Goal: Task Accomplishment & Management: Manage account settings

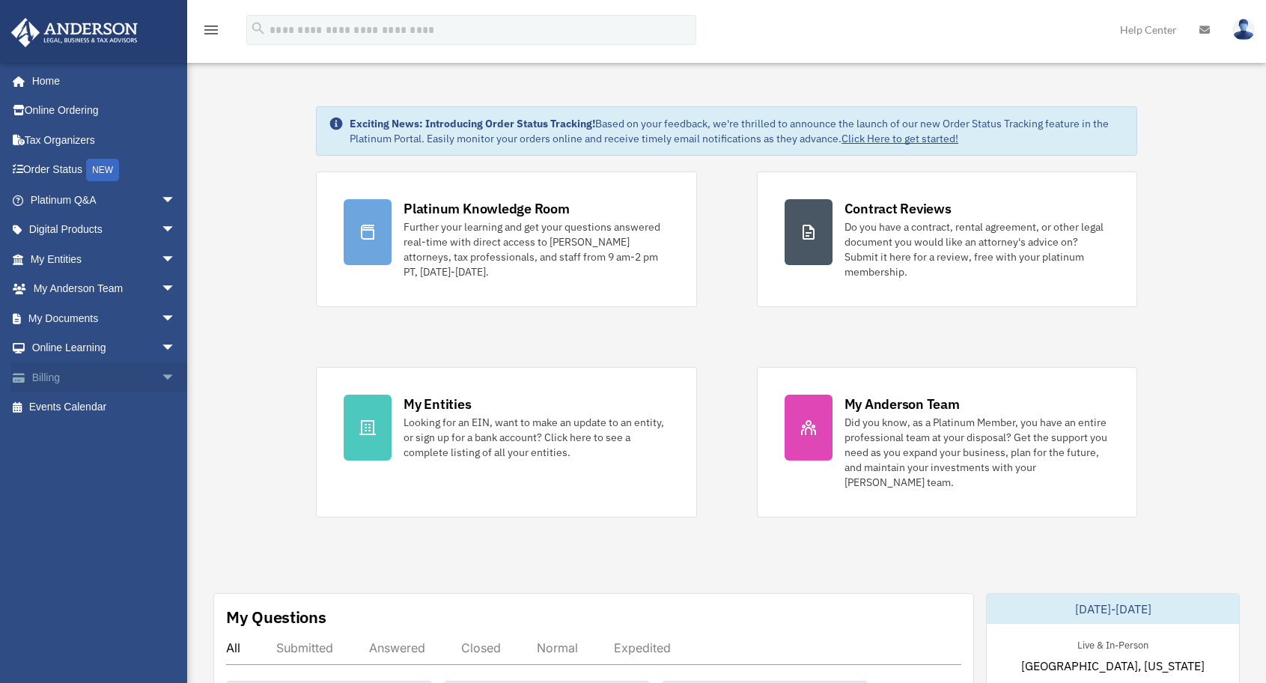
click at [61, 379] on link "Billing arrow_drop_down" at bounding box center [104, 377] width 188 height 30
click at [161, 377] on span "arrow_drop_down" at bounding box center [176, 377] width 30 height 31
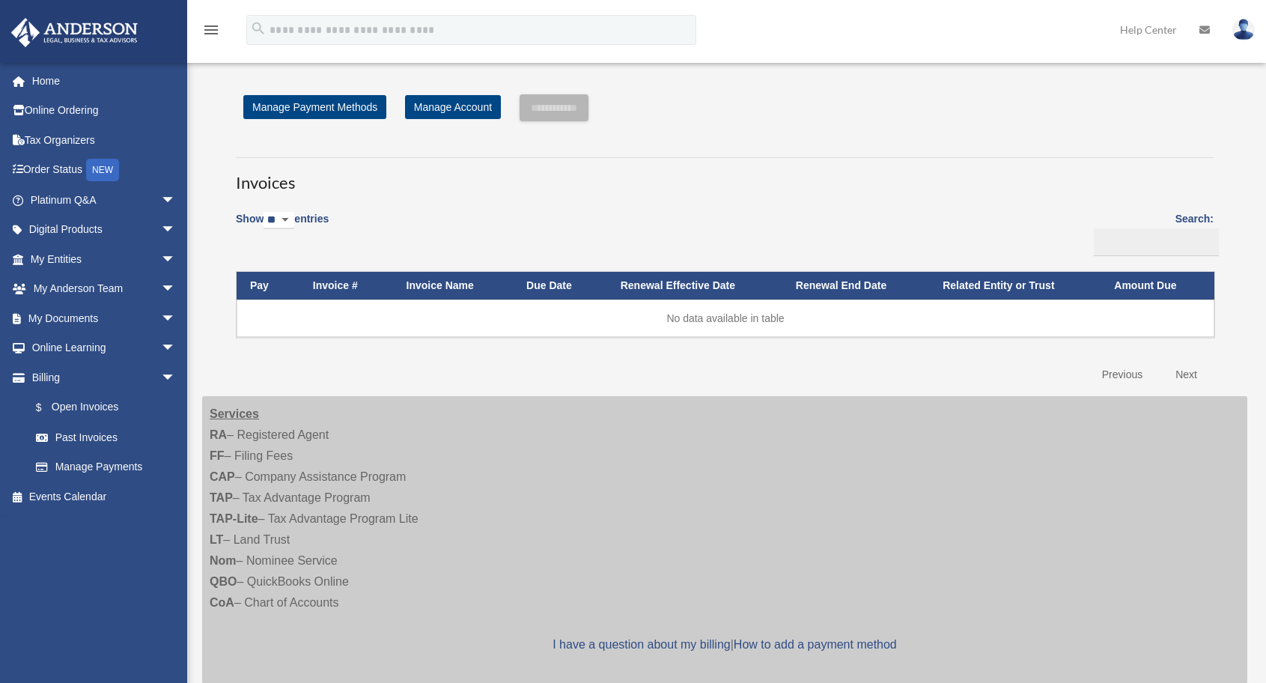
click at [85, 469] on link "Manage Payments" at bounding box center [106, 467] width 170 height 30
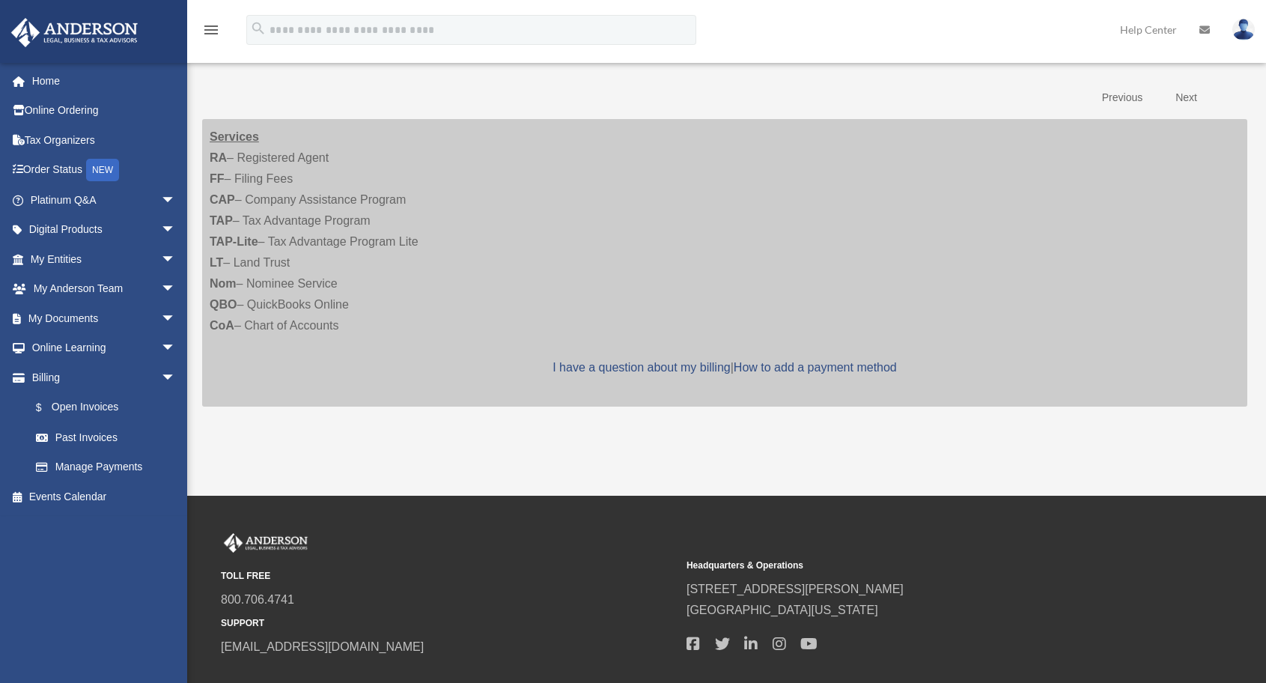
scroll to position [338, 0]
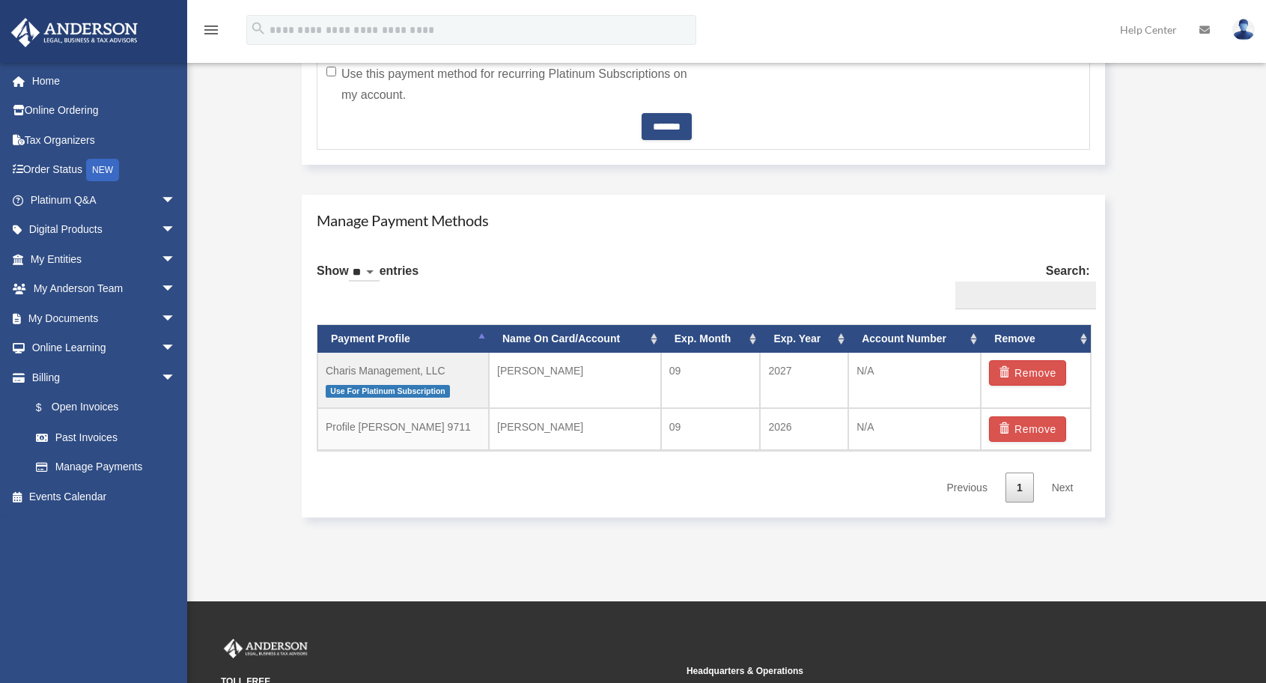
scroll to position [770, 0]
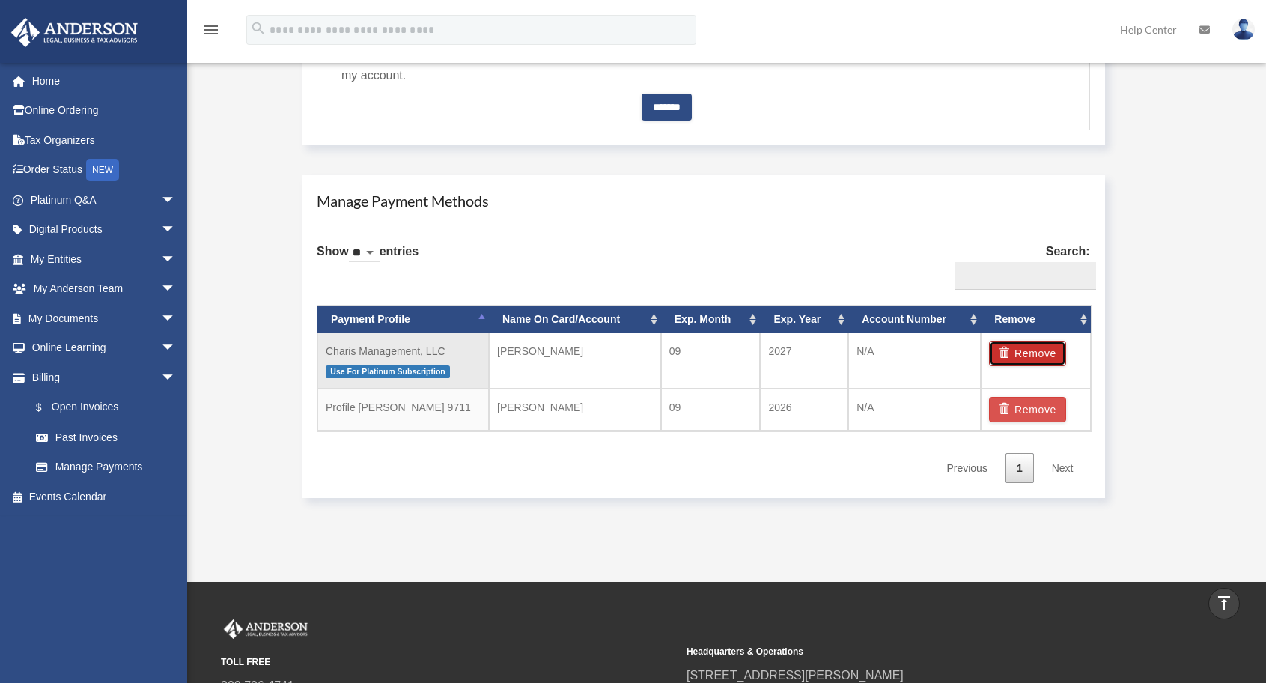
click at [1031, 349] on button "Remove" at bounding box center [1027, 353] width 77 height 25
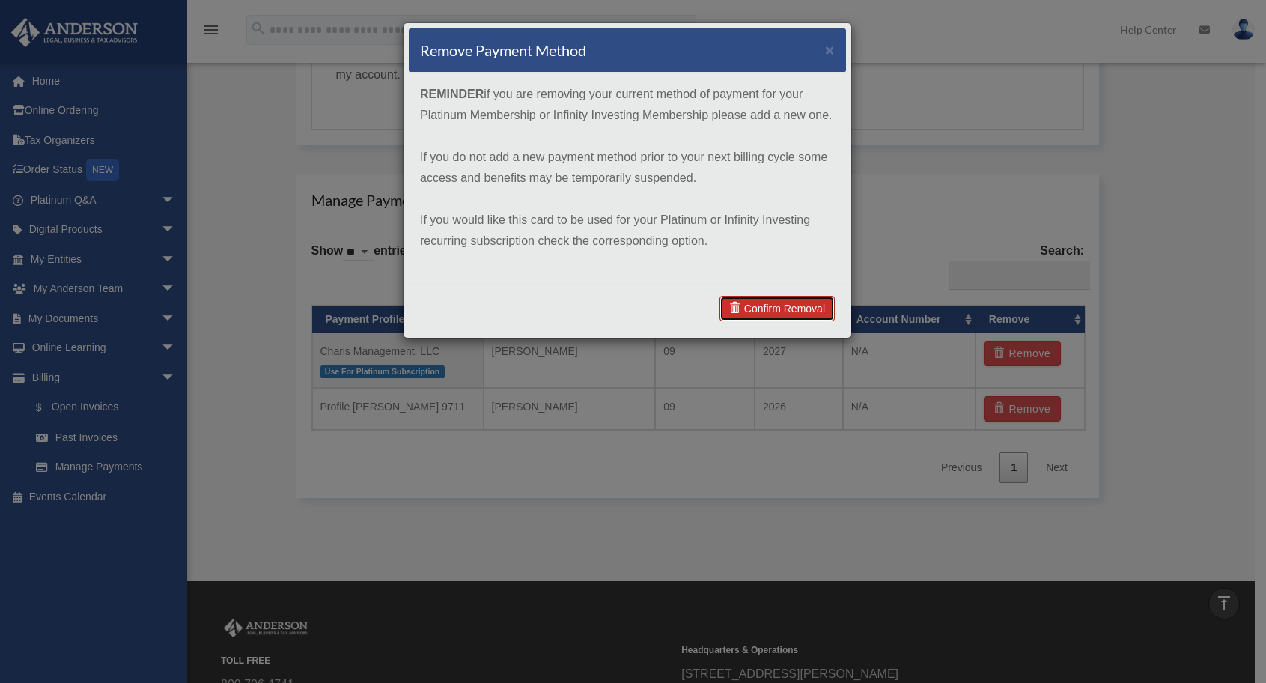
click at [782, 305] on link "Confirm Removal" at bounding box center [776, 308] width 115 height 25
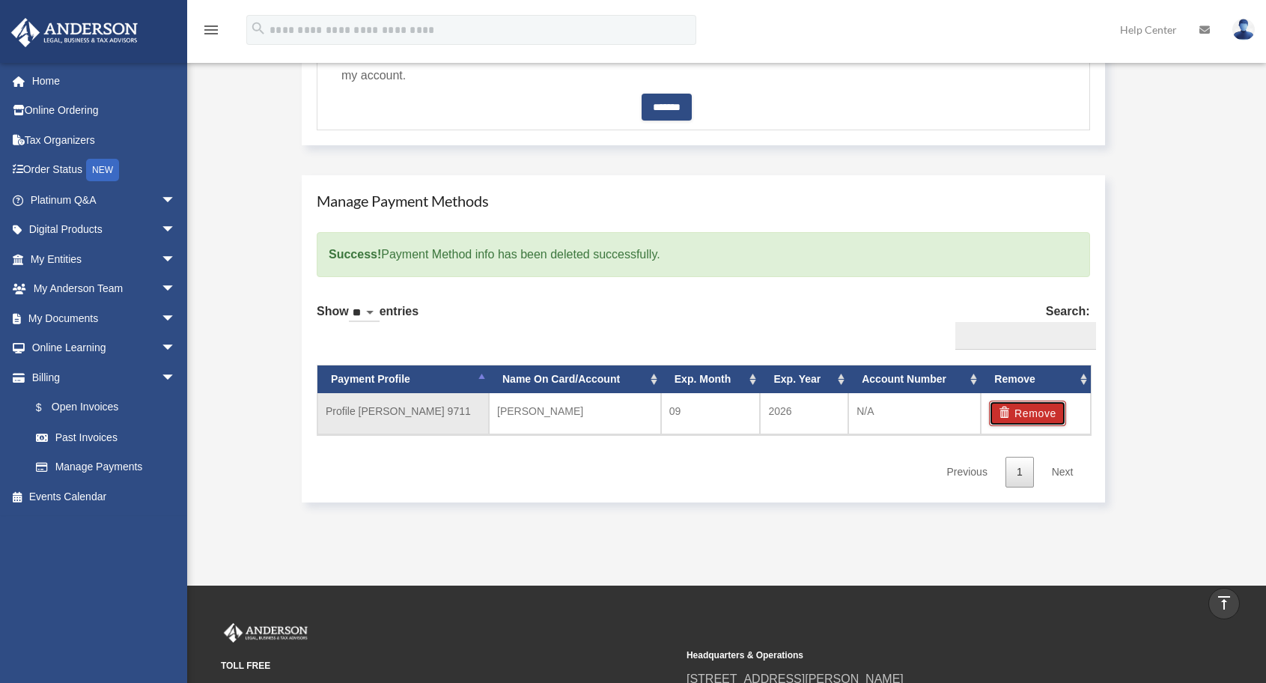
click at [1030, 412] on button "Remove" at bounding box center [1027, 413] width 77 height 25
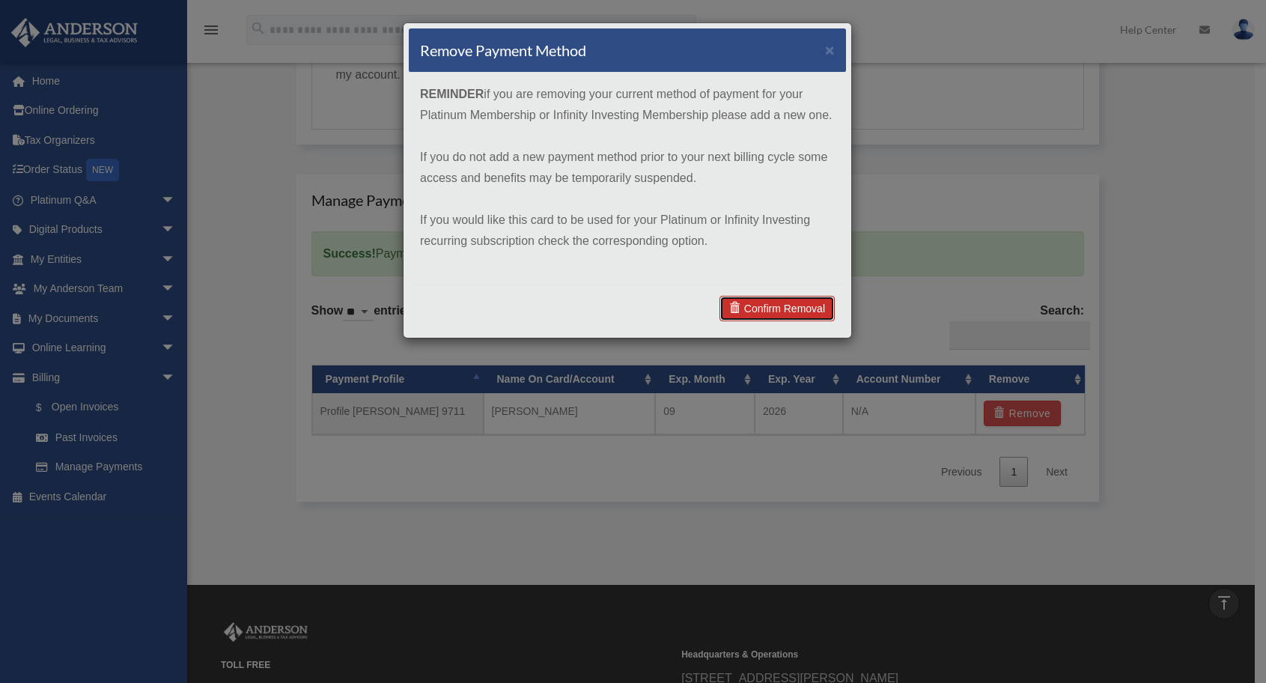
click at [764, 317] on link "Confirm Removal" at bounding box center [776, 308] width 115 height 25
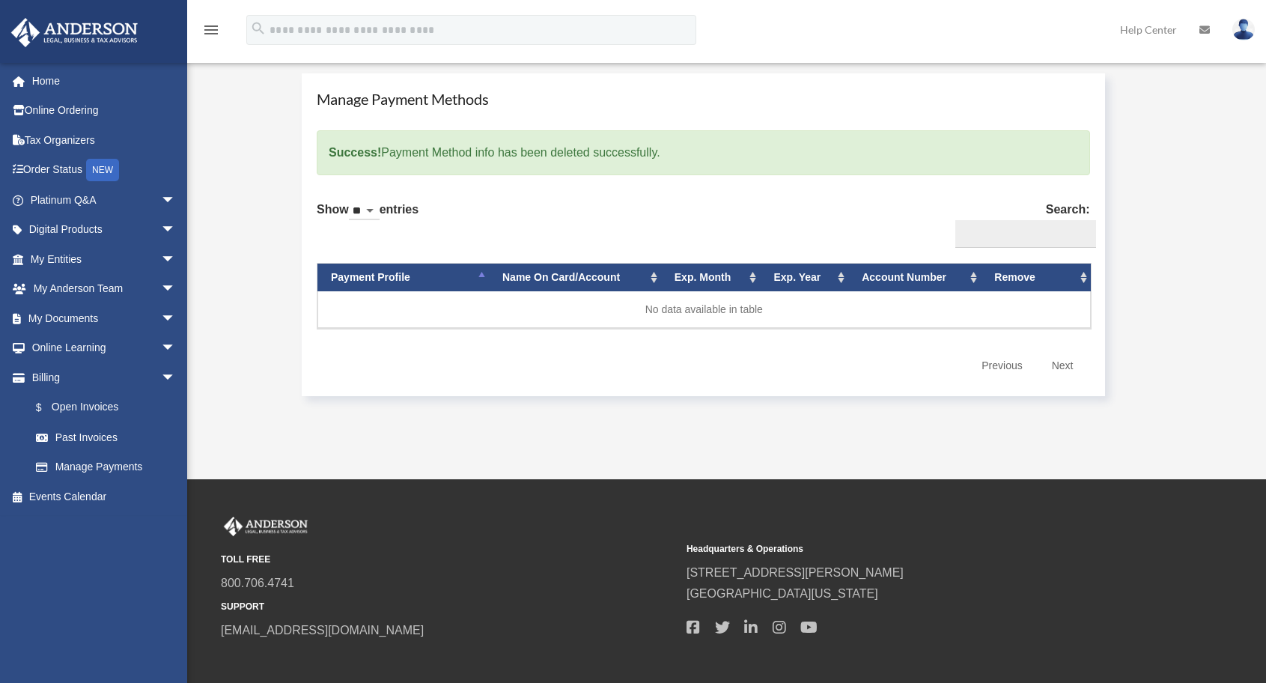
scroll to position [950, 0]
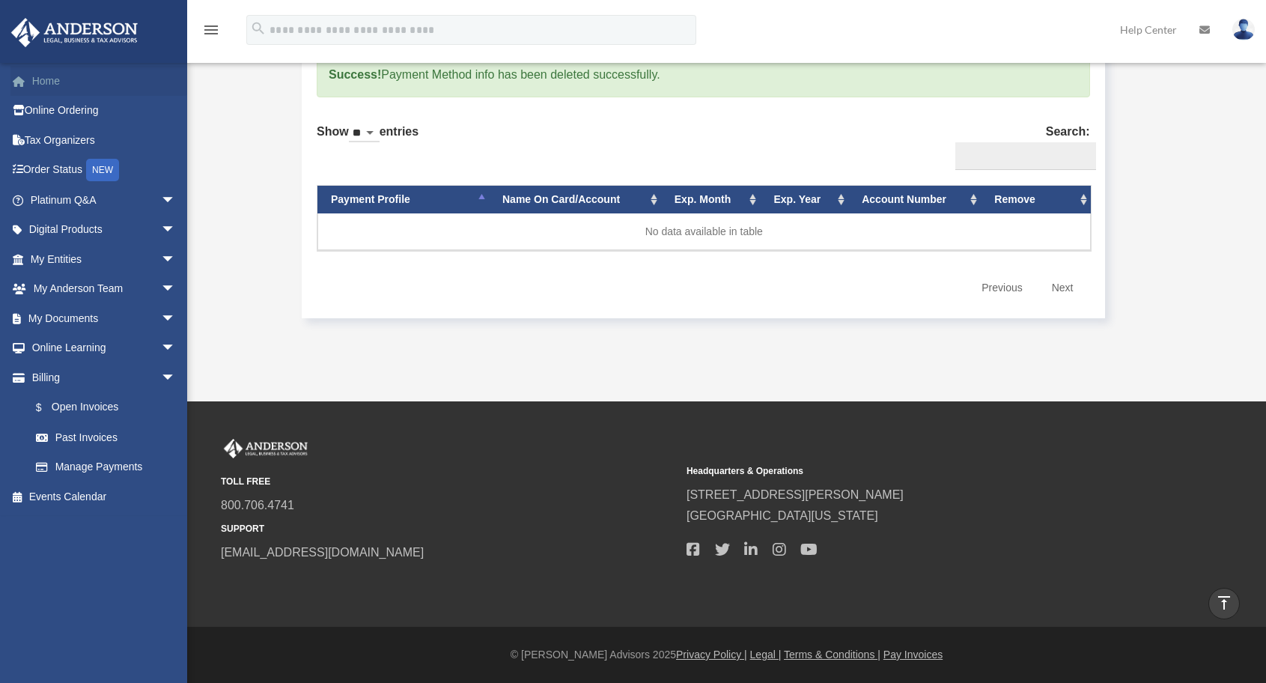
click at [58, 83] on link "Home" at bounding box center [104, 81] width 188 height 30
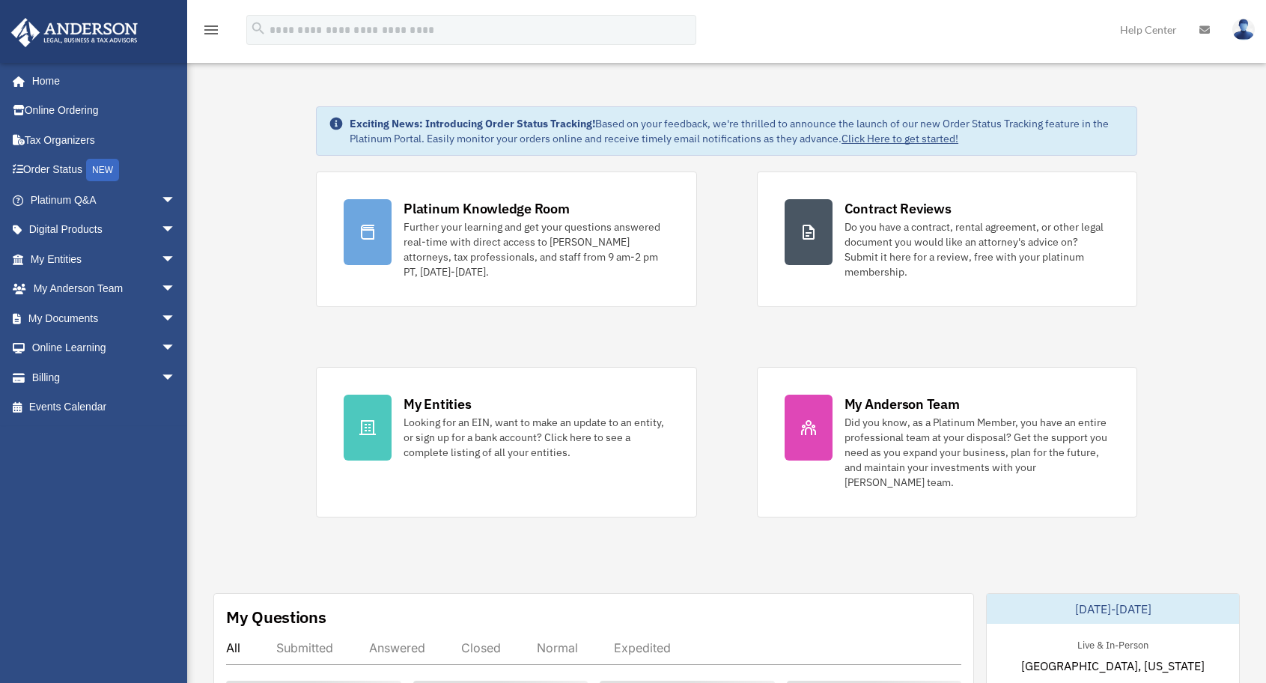
click at [161, 378] on span "arrow_drop_down" at bounding box center [176, 377] width 30 height 31
click at [89, 463] on link "Manage Payments" at bounding box center [109, 467] width 177 height 30
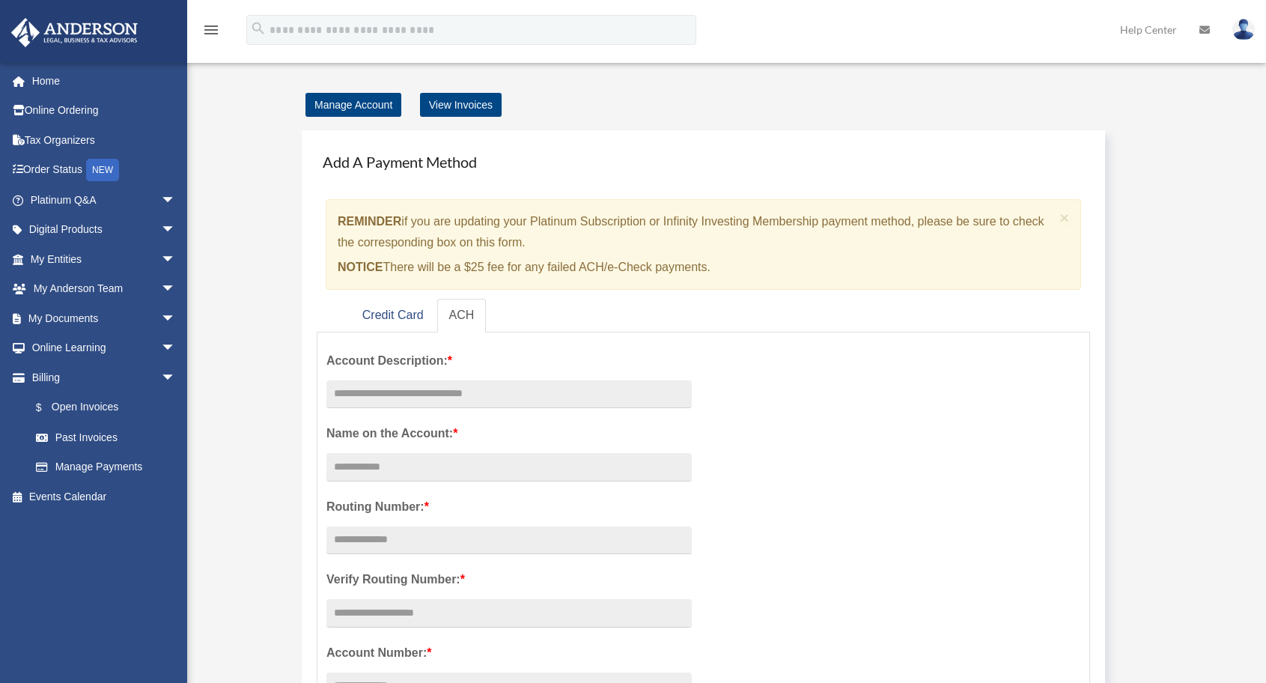
click at [1244, 34] on img at bounding box center [1243, 30] width 22 height 22
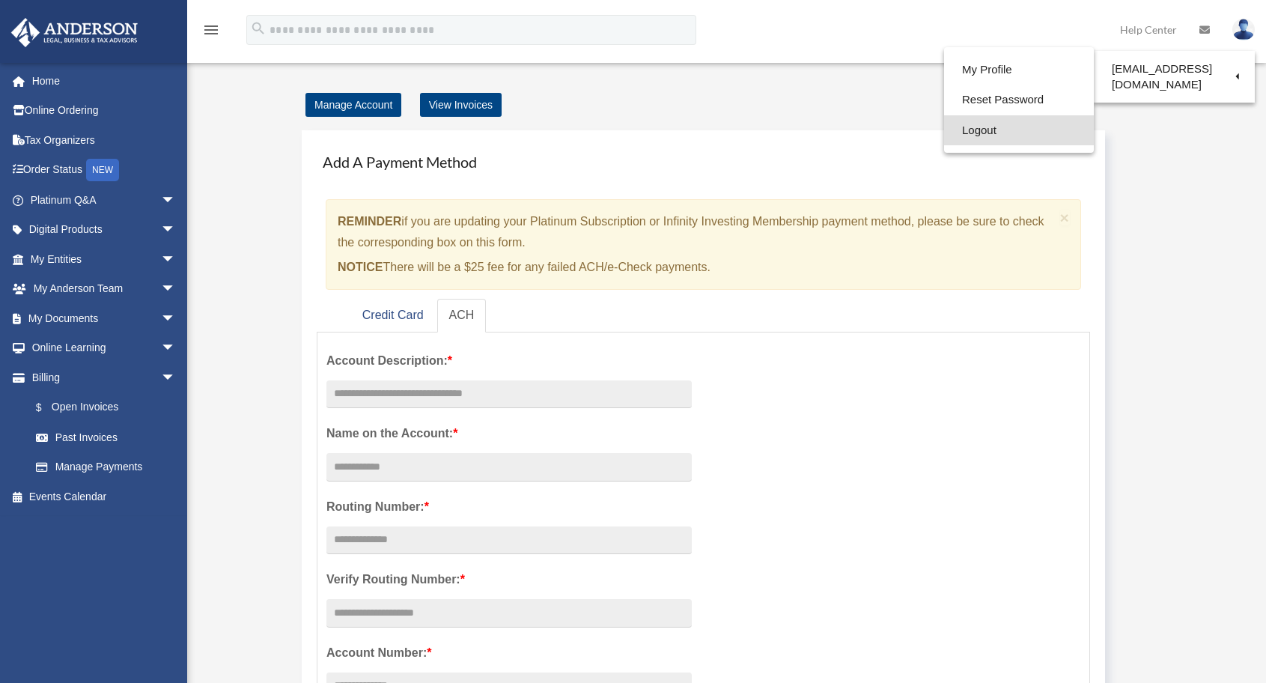
click at [962, 135] on link "Logout" at bounding box center [1019, 130] width 150 height 31
